Goal: Task Accomplishment & Management: Manage account settings

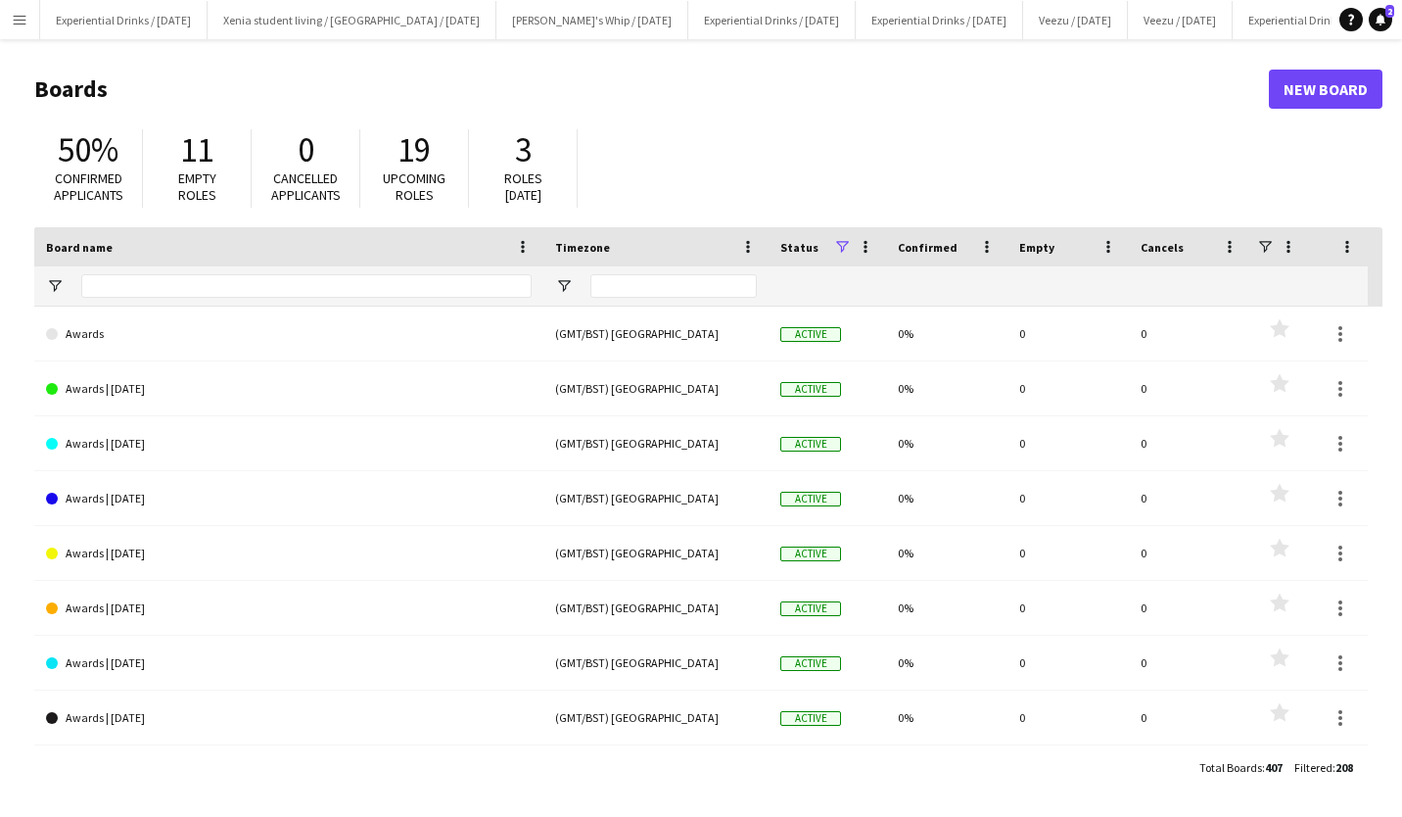
click at [14, 22] on app-icon "Menu" at bounding box center [20, 20] width 16 height 16
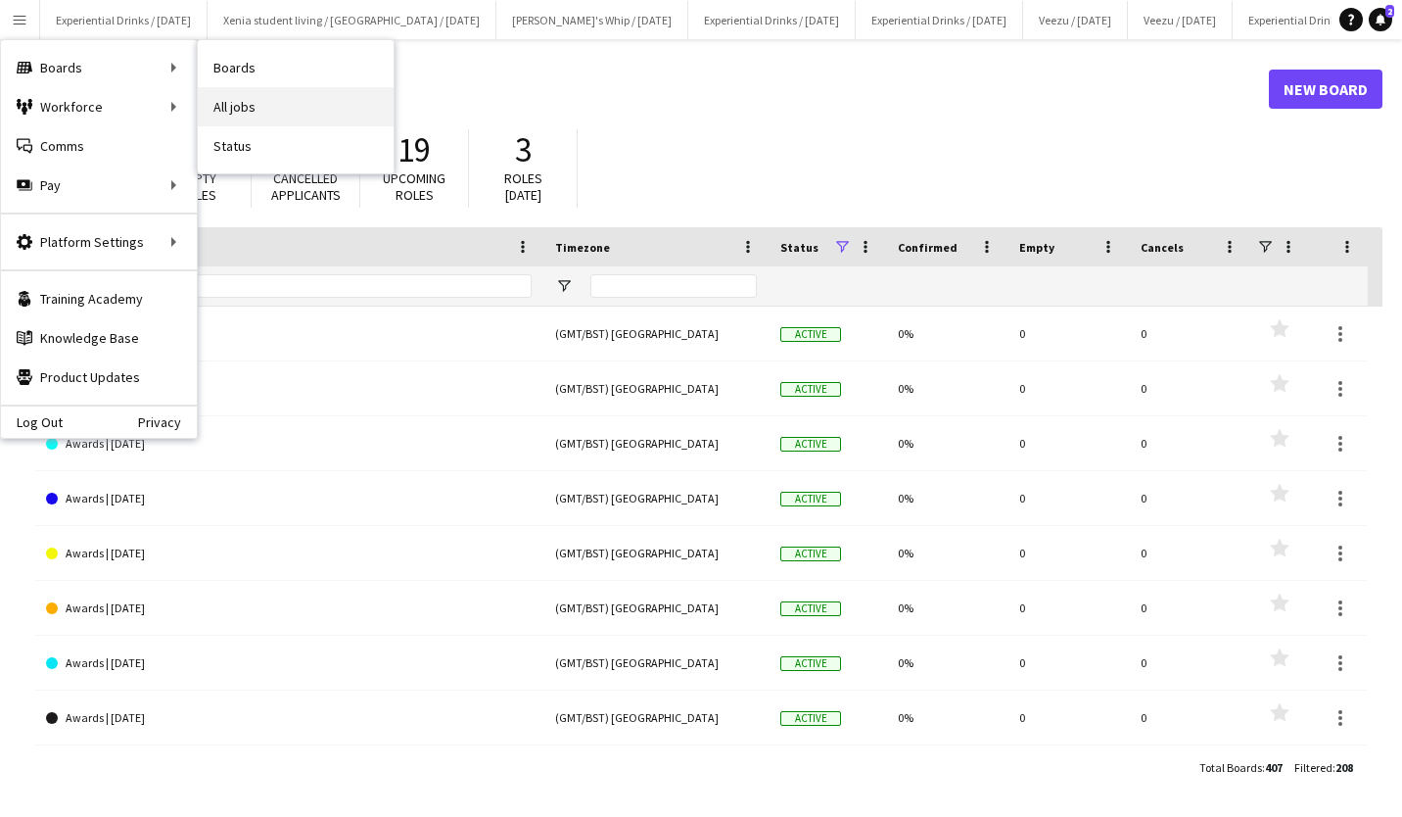
click at [237, 99] on link "All jobs" at bounding box center [296, 106] width 196 height 39
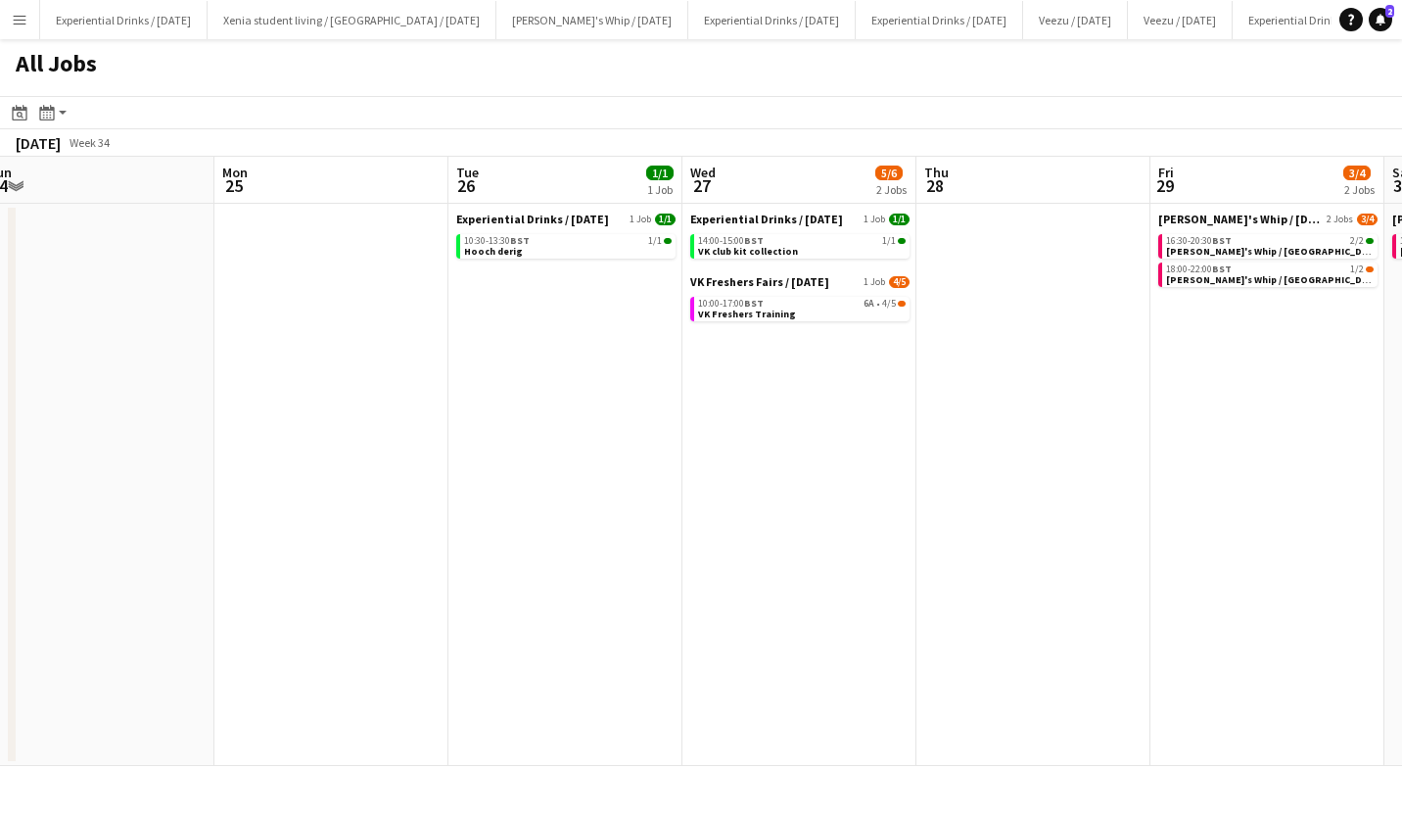
scroll to position [0, 768]
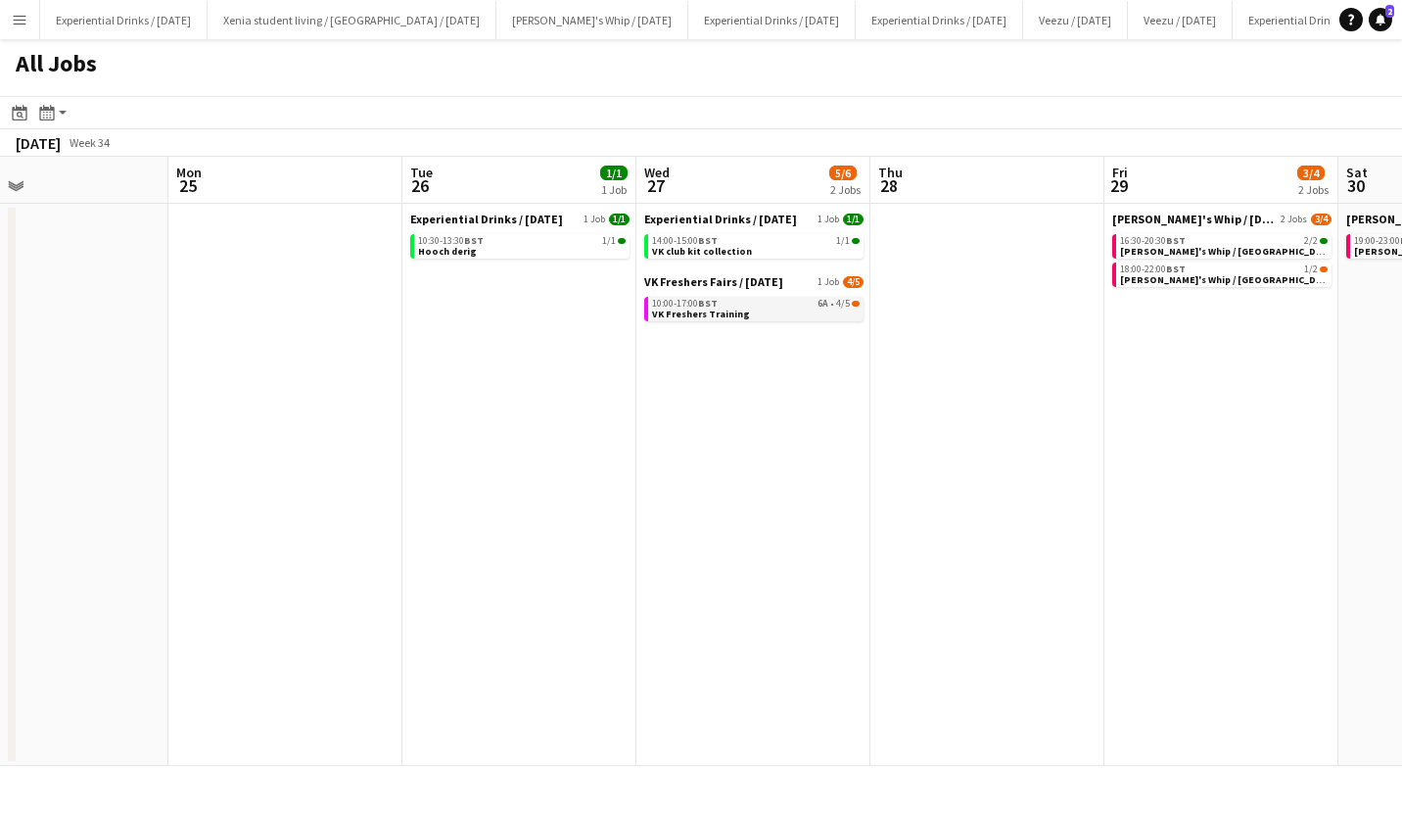
click at [765, 315] on link "10:00-17:00 BST 6A • 4/5 VK Freshers Training" at bounding box center [756, 308] width 208 height 23
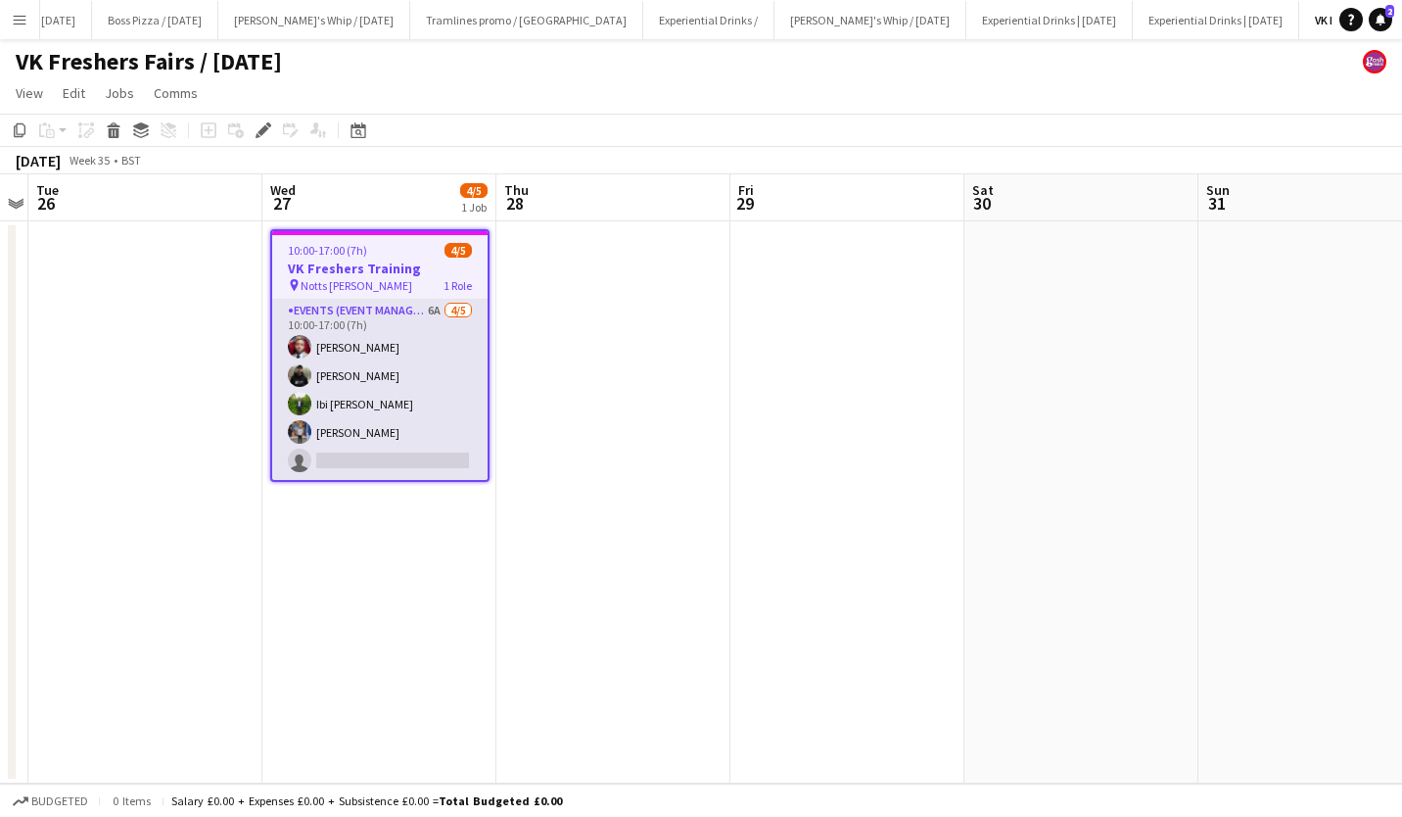
click at [351, 444] on app-card-role "Events (Event Manager) 6A [DATE] 10:00-17:00 (7h) [PERSON_NAME] [PERSON_NAME] I…" at bounding box center [379, 390] width 215 height 180
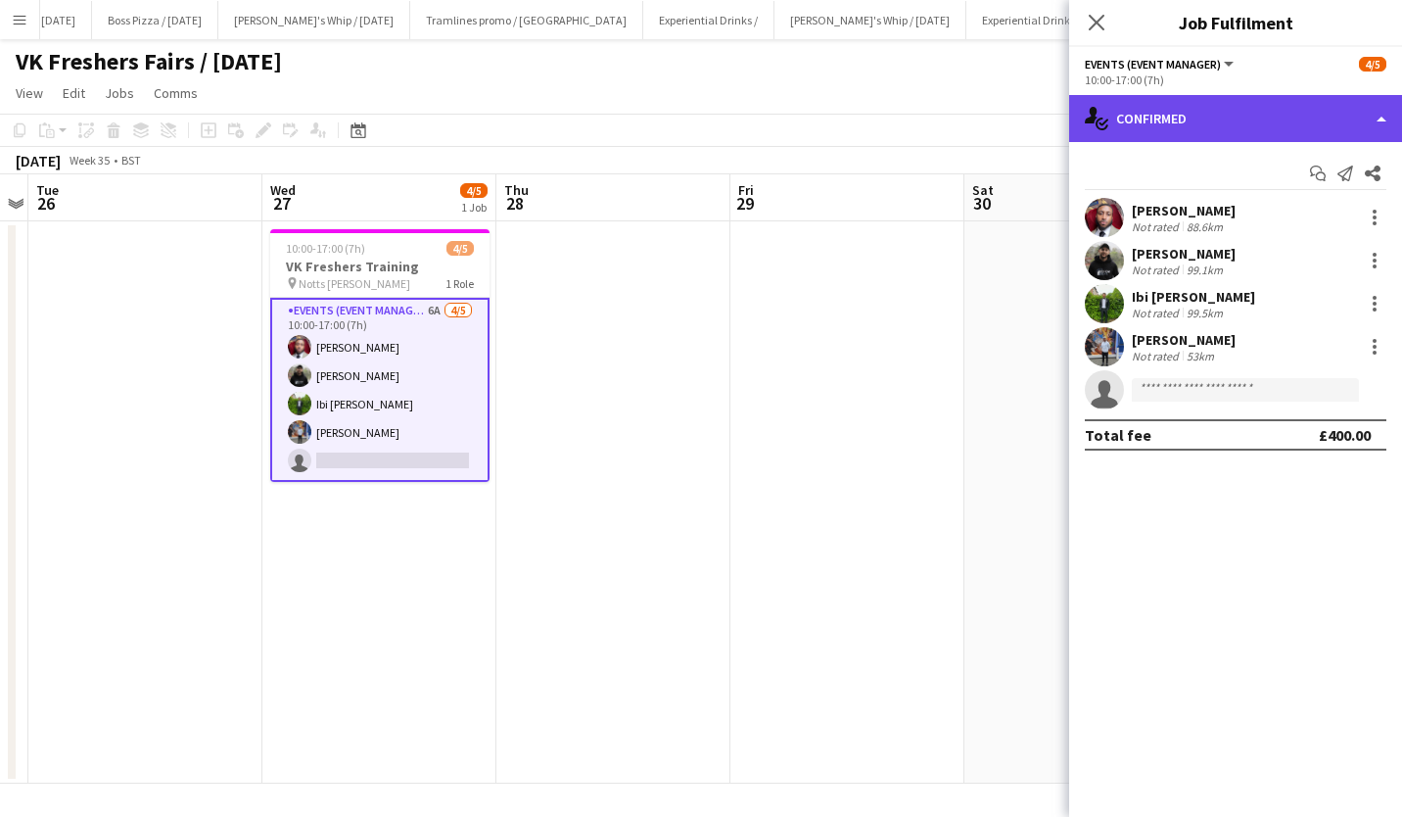
click at [1169, 115] on div "single-neutral-actions-check-2 Confirmed" at bounding box center [1235, 118] width 333 height 47
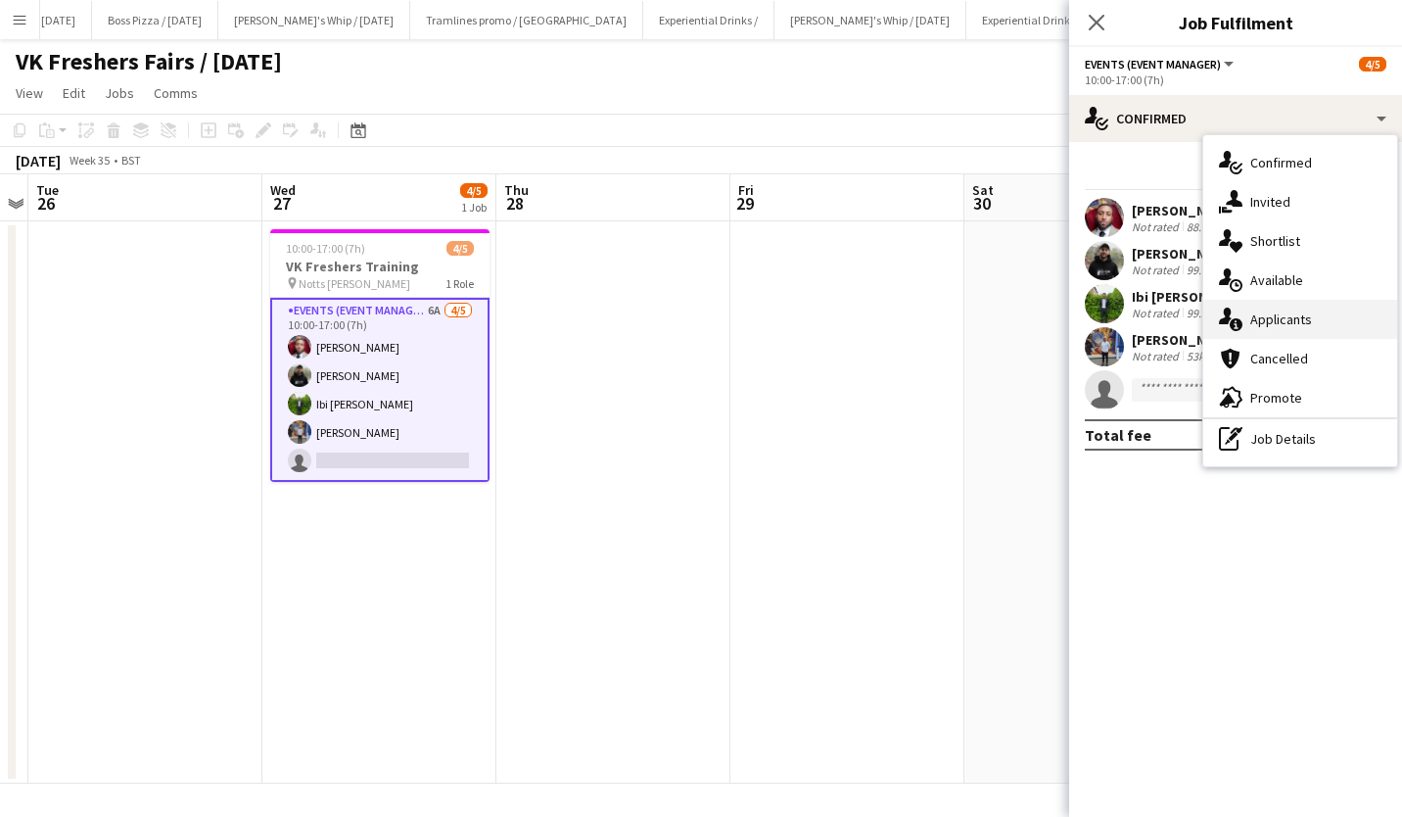
click at [1268, 318] on div "single-neutral-actions-information Applicants" at bounding box center [1300, 319] width 194 height 39
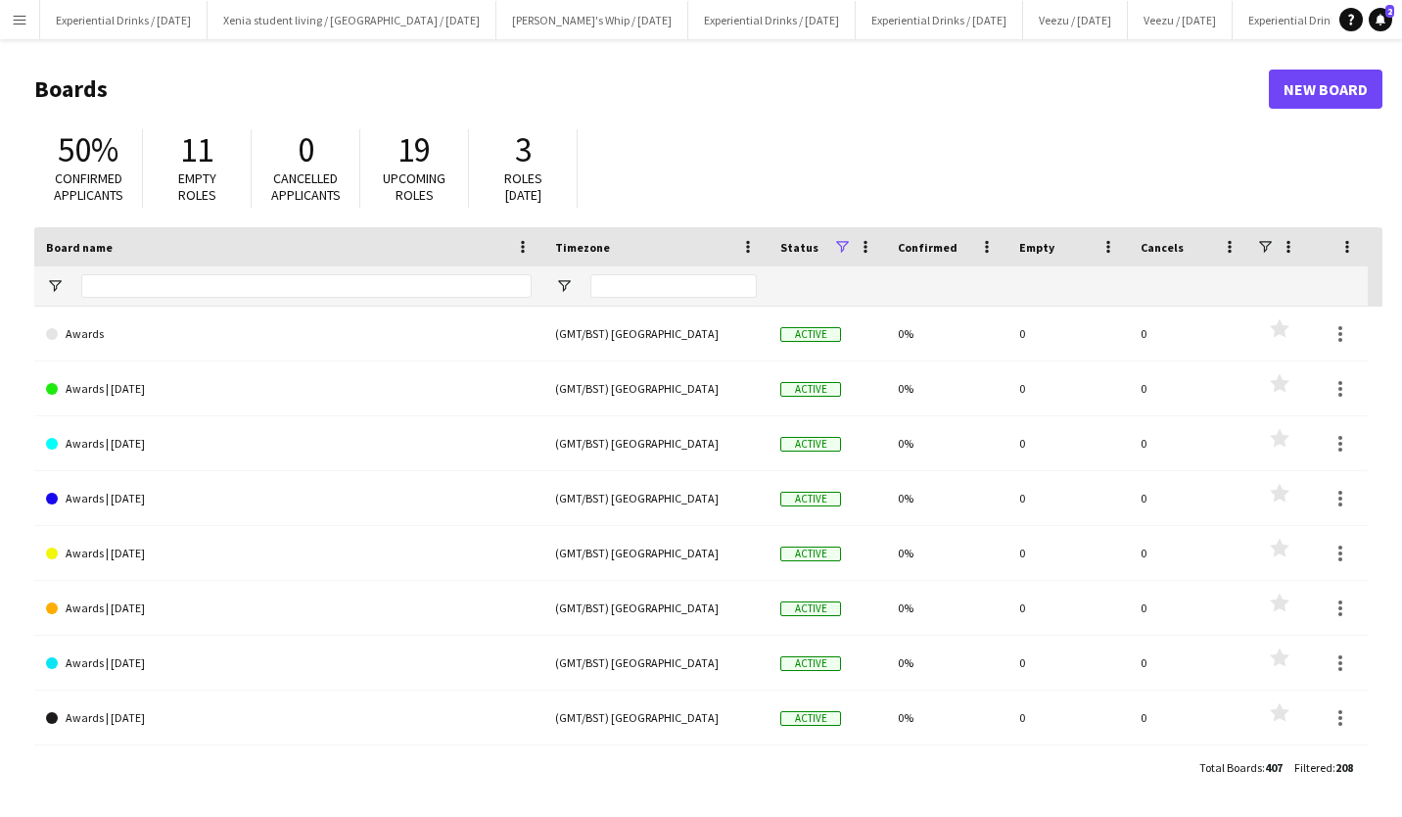
click at [11, 32] on button "Menu" at bounding box center [19, 19] width 39 height 39
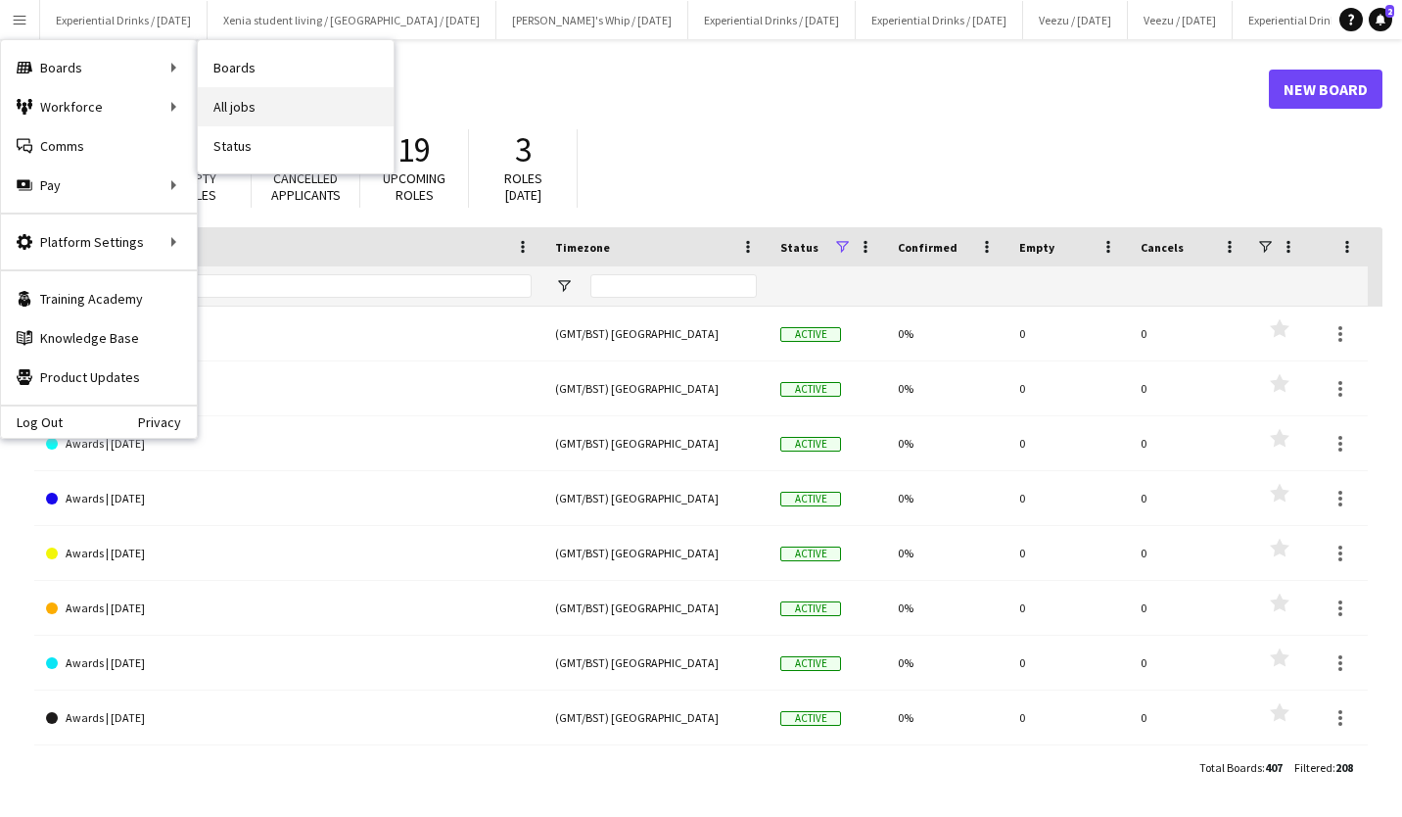
click at [247, 103] on link "All jobs" at bounding box center [296, 106] width 196 height 39
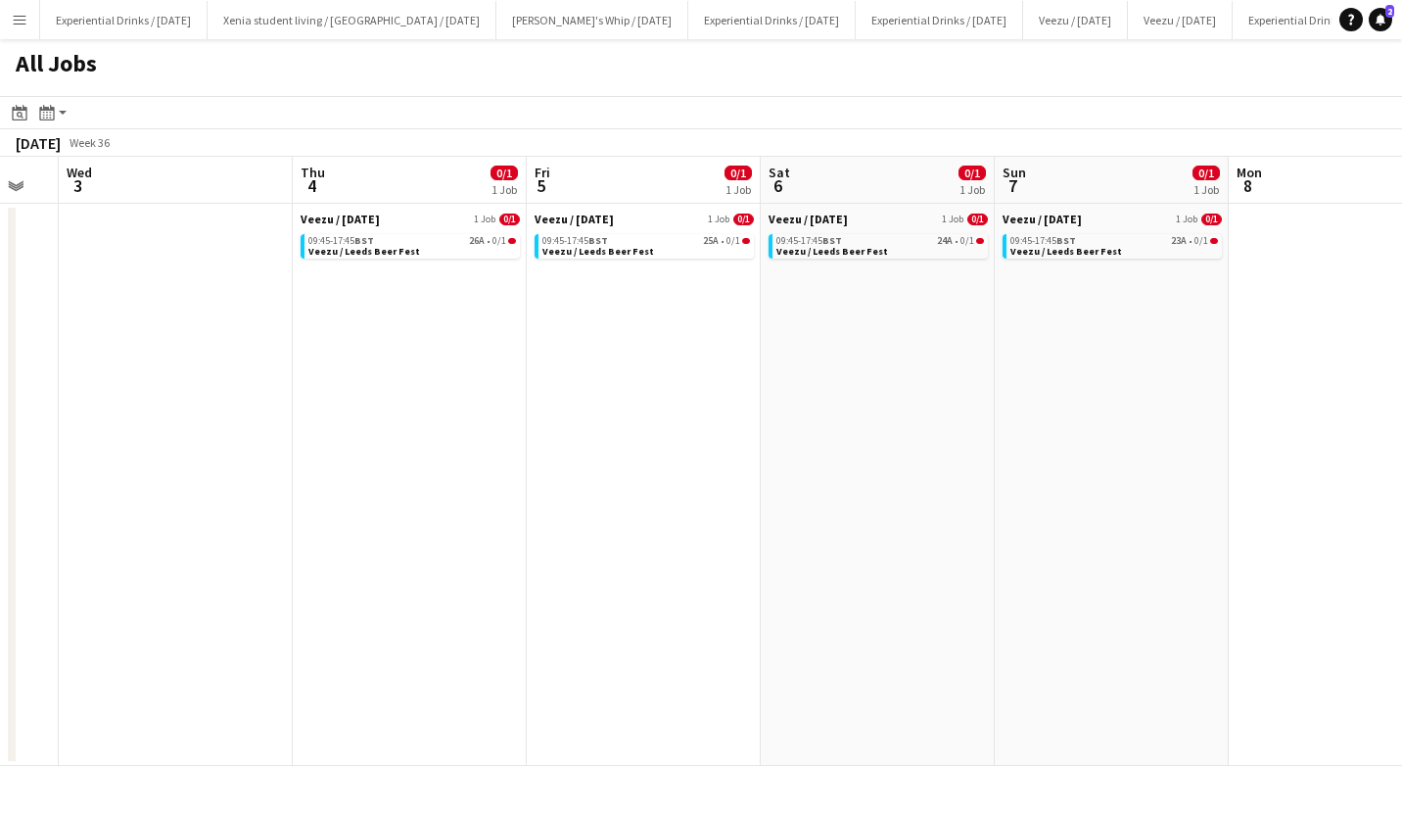
scroll to position [0, 644]
